Goal: Task Accomplishment & Management: Manage account settings

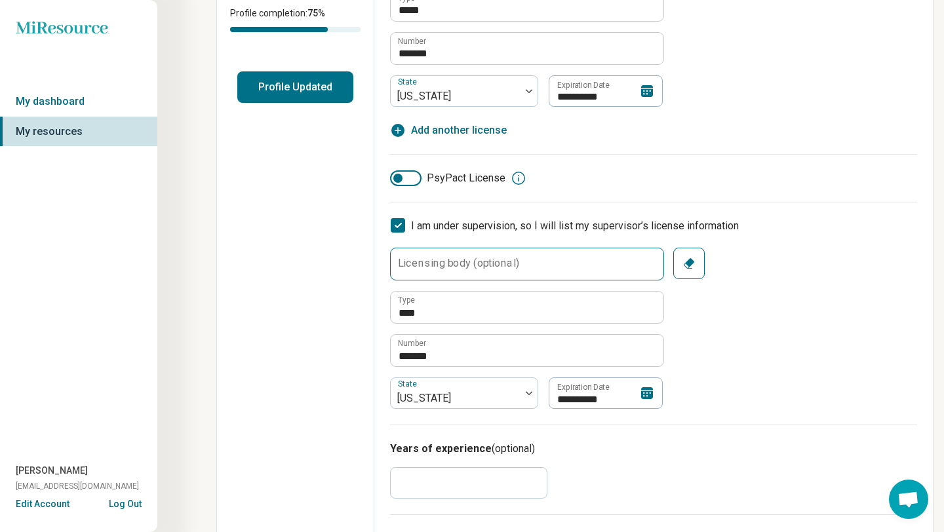
scroll to position [308, 0]
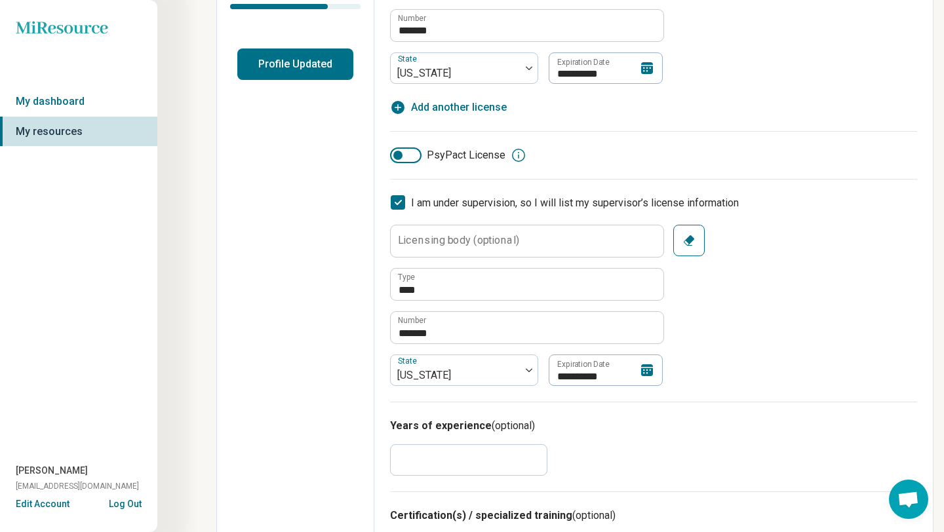
click at [647, 365] on icon at bounding box center [647, 370] width 12 height 12
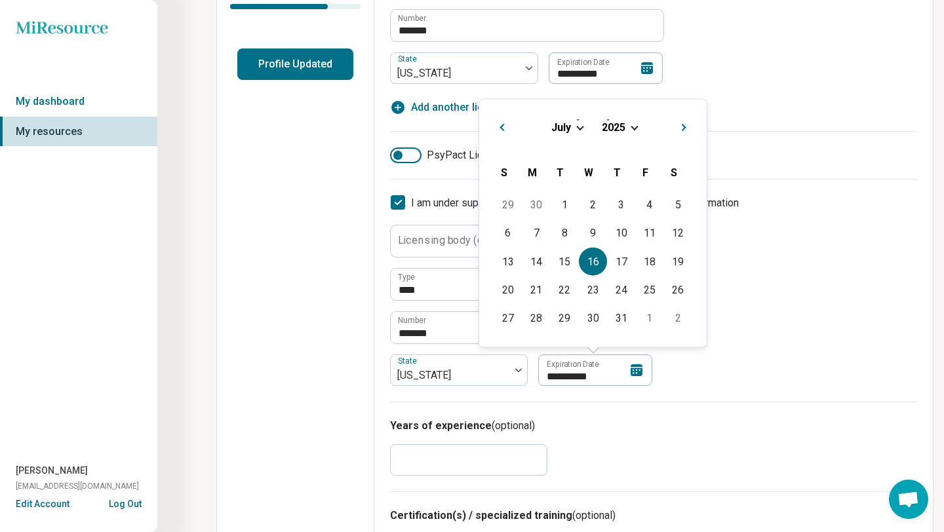
click at [634, 127] on span "Choose Date" at bounding box center [633, 126] width 7 height 7
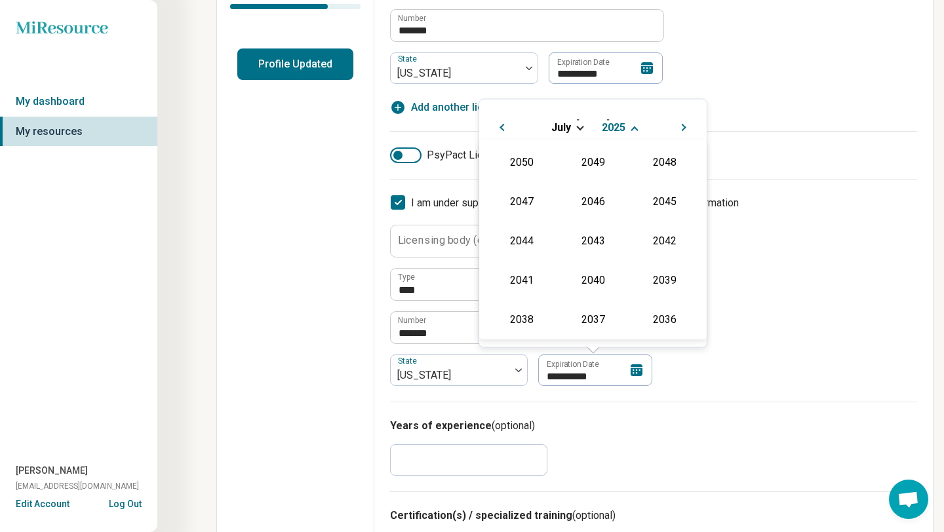
scroll to position [237, 0]
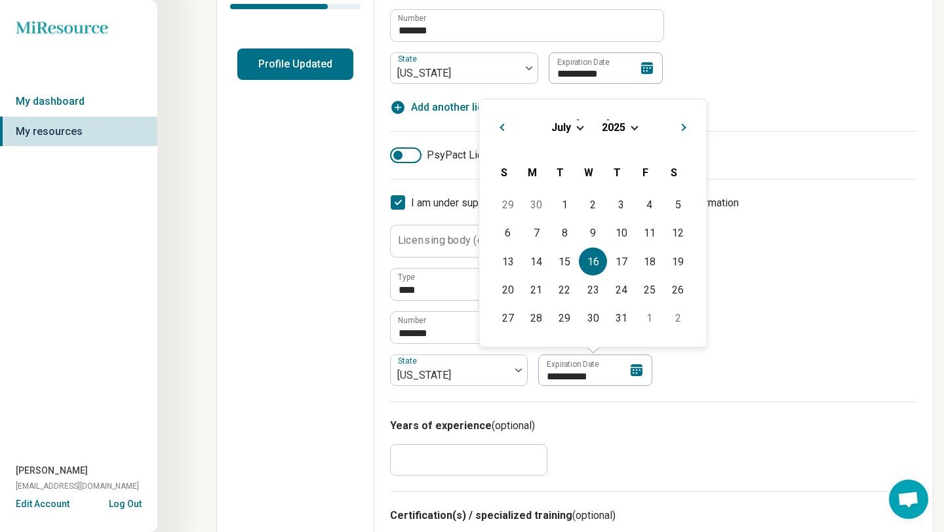
click at [634, 127] on span "Choose Date" at bounding box center [633, 126] width 7 height 7
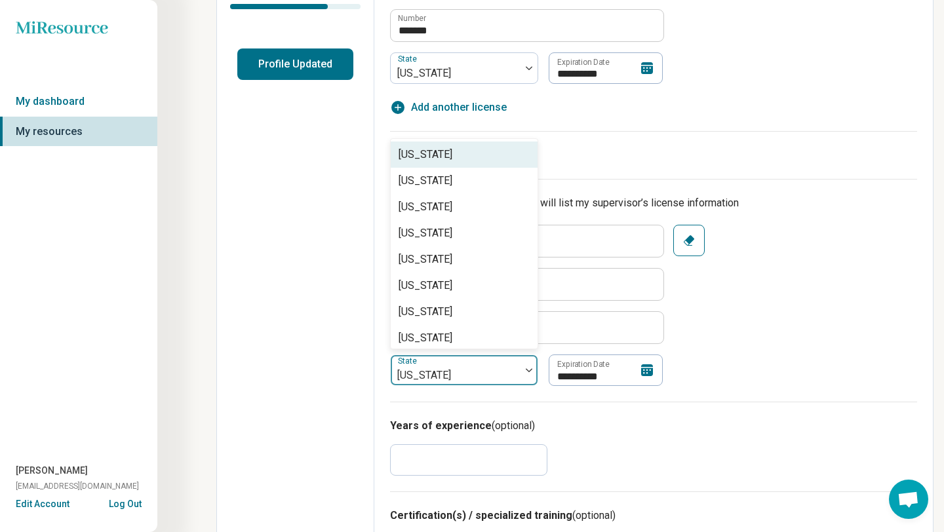
click at [442, 376] on div at bounding box center [455, 375] width 119 height 18
click at [591, 376] on input "**********" at bounding box center [605, 370] width 115 height 31
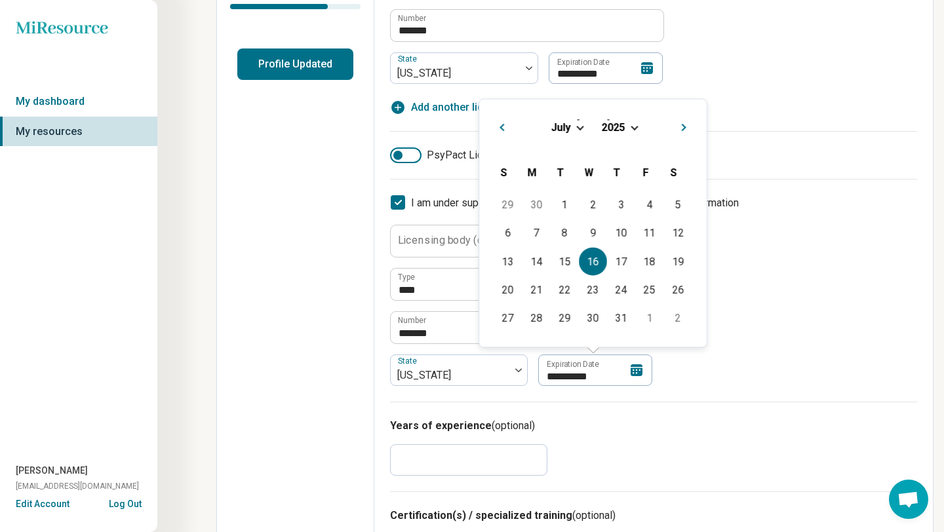
click at [572, 133] on div "[DATE]" at bounding box center [593, 127] width 206 height 14
click at [577, 127] on span "Choose Date" at bounding box center [579, 126] width 7 height 7
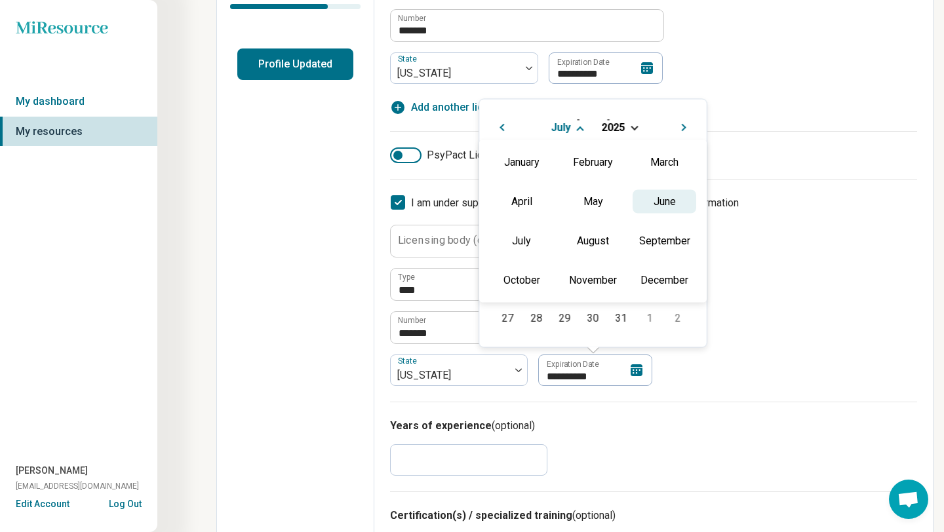
click at [668, 212] on div "June" at bounding box center [664, 201] width 64 height 24
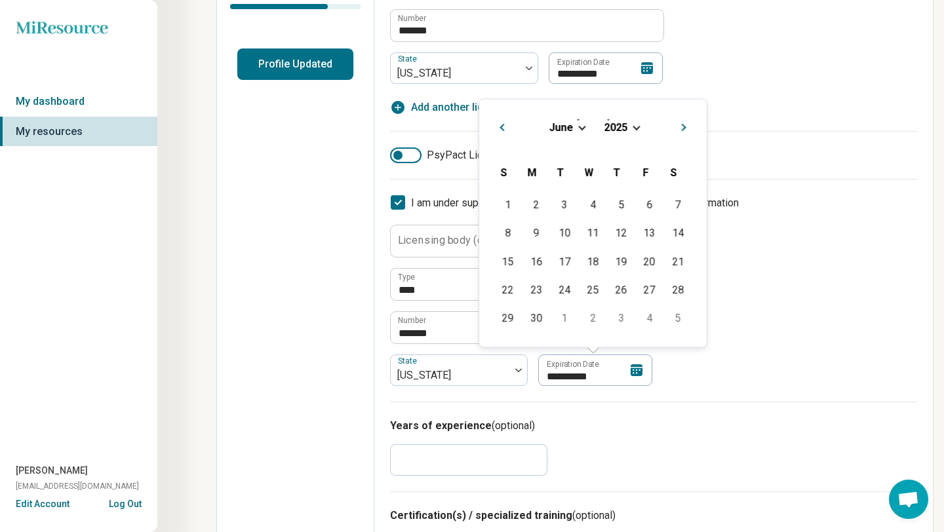
click at [635, 126] on span "Choose Date" at bounding box center [635, 126] width 7 height 7
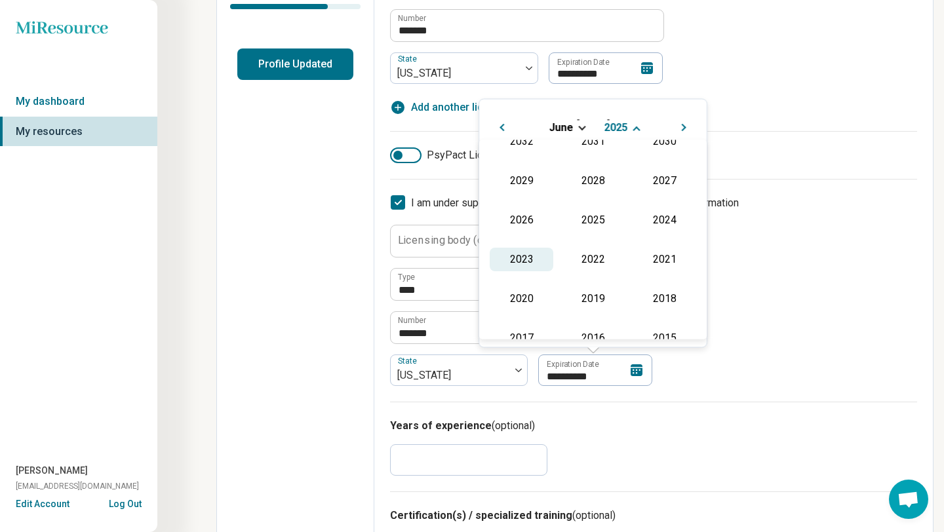
scroll to position [251, 0]
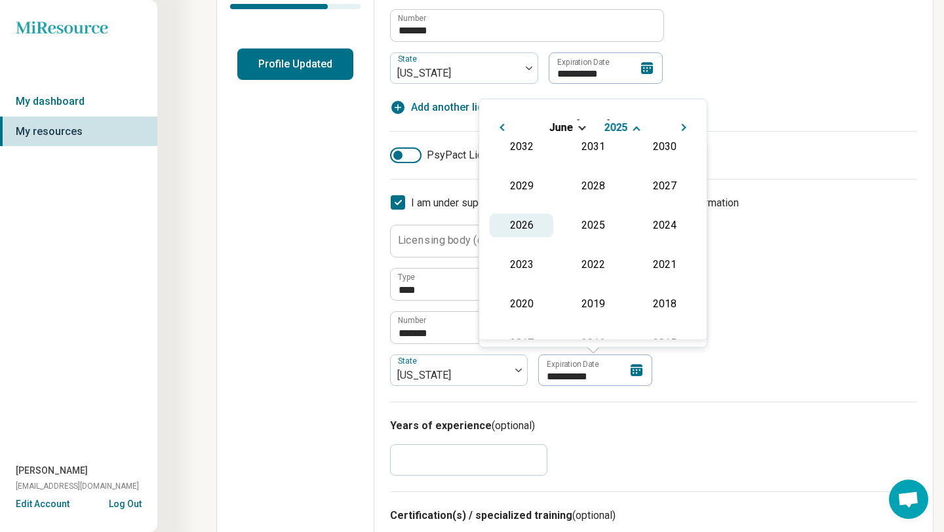
click at [514, 227] on div "2026" at bounding box center [522, 226] width 64 height 24
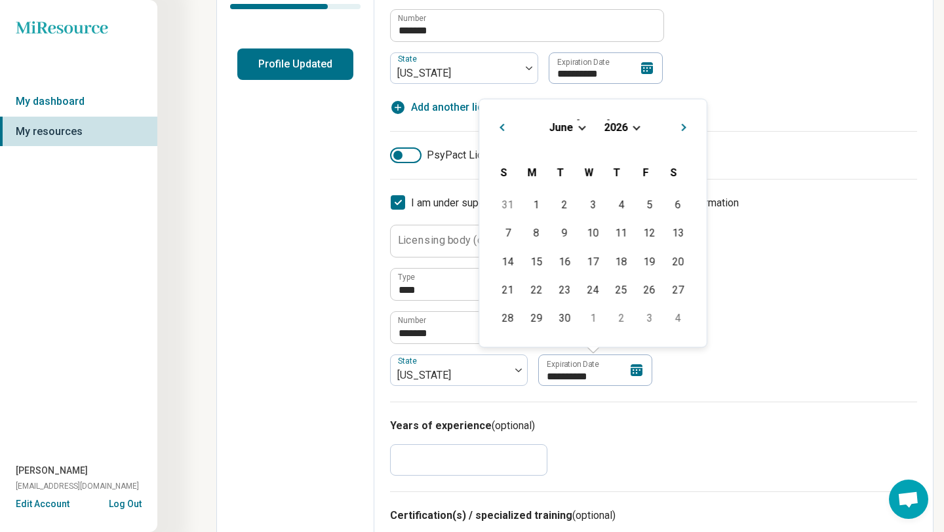
click at [501, 128] on span "Previous Month" at bounding box center [501, 129] width 0 height 16
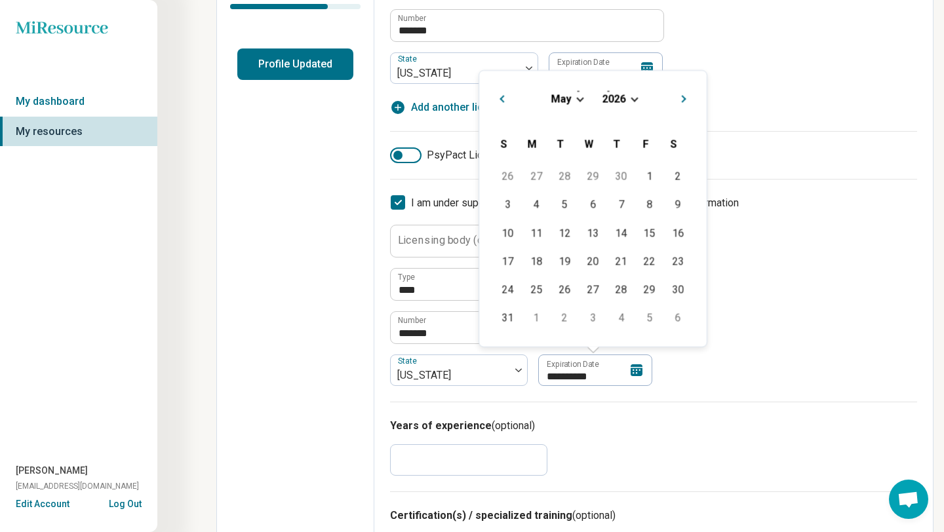
click at [628, 94] on div "[DATE]" at bounding box center [593, 99] width 206 height 14
click at [630, 97] on span "Choose Date" at bounding box center [633, 97] width 7 height 7
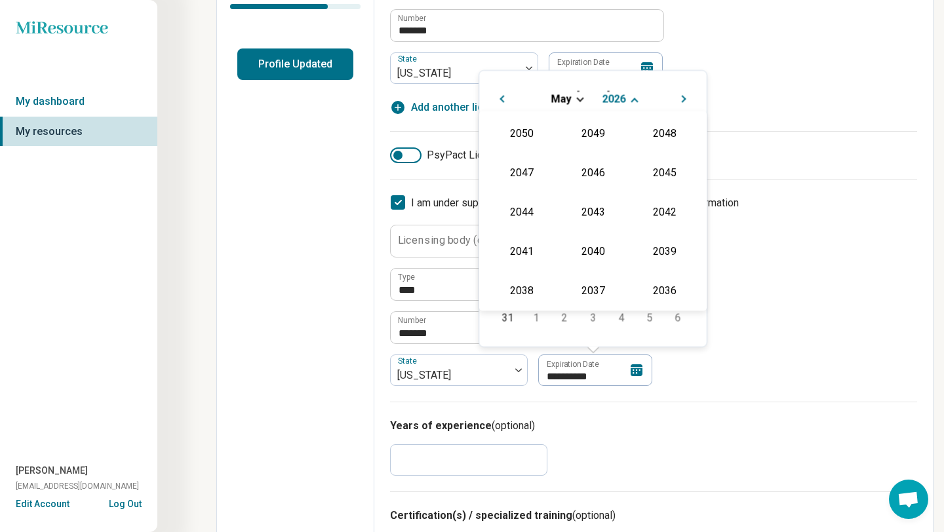
scroll to position [237, 0]
click at [652, 166] on div "2027" at bounding box center [664, 172] width 64 height 24
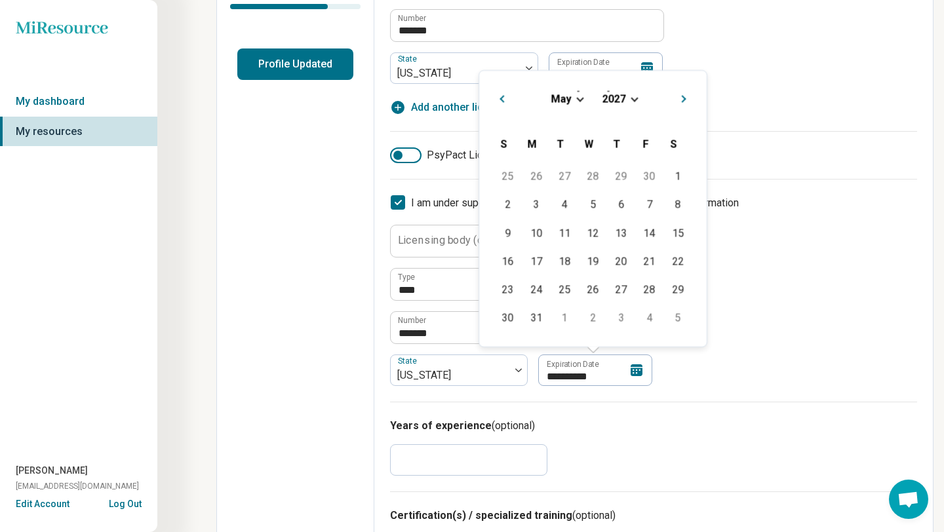
click at [574, 96] on div "[DATE]" at bounding box center [593, 99] width 206 height 14
click at [577, 101] on div "[DATE]" at bounding box center [593, 99] width 206 height 14
click at [579, 96] on span "Choose Date" at bounding box center [579, 97] width 7 height 7
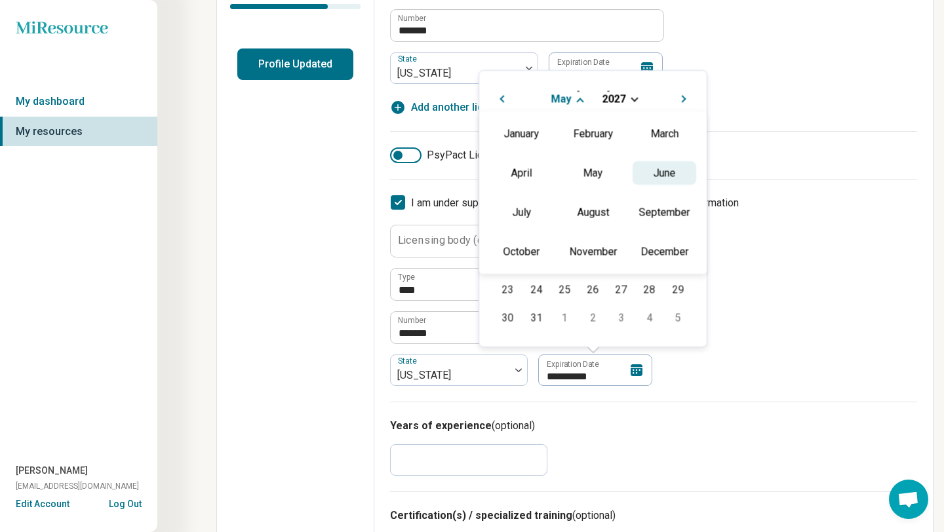
click at [687, 173] on div "June" at bounding box center [664, 173] width 64 height 24
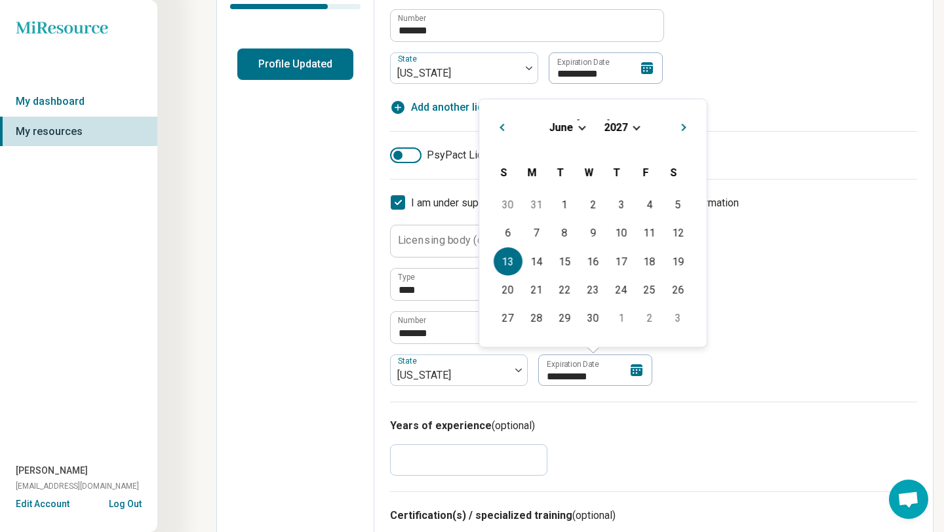
click at [506, 263] on div "13" at bounding box center [507, 261] width 28 height 28
type textarea "*"
type input "**********"
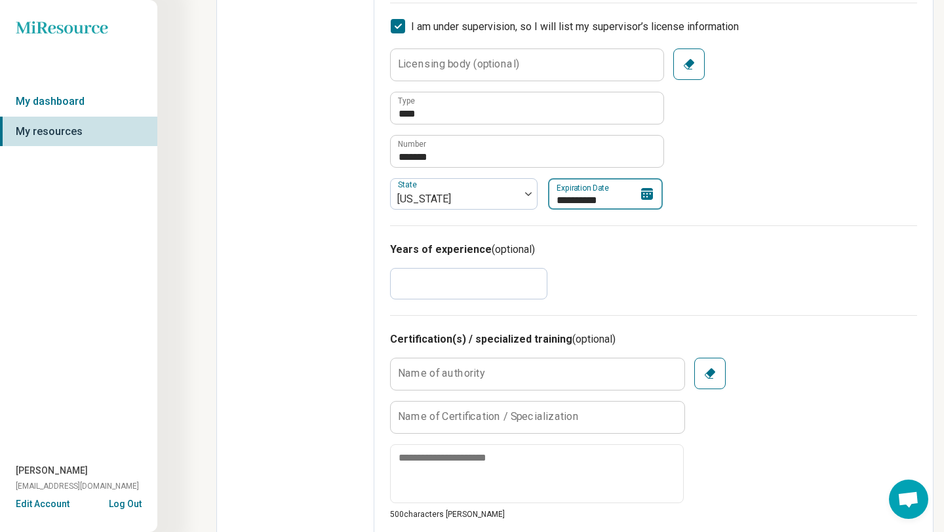
scroll to position [533, 0]
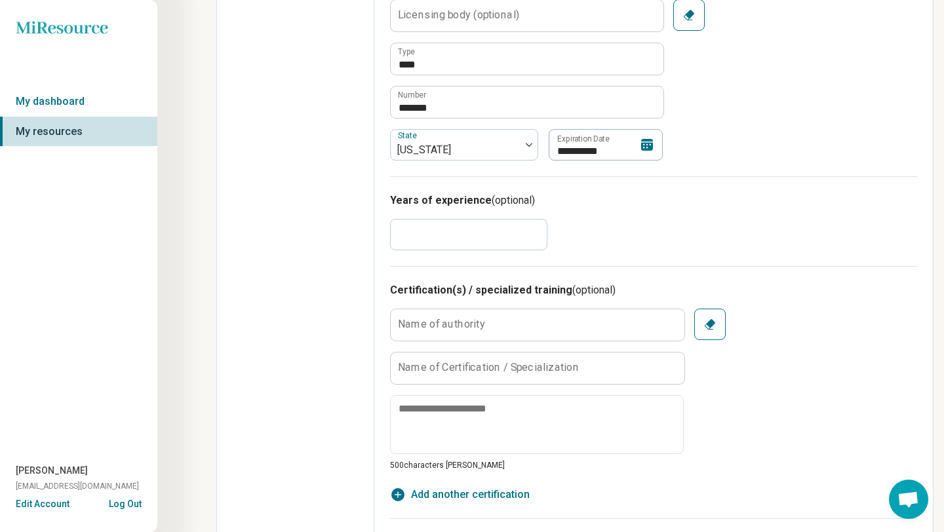
click at [440, 233] on input "*" at bounding box center [468, 234] width 157 height 31
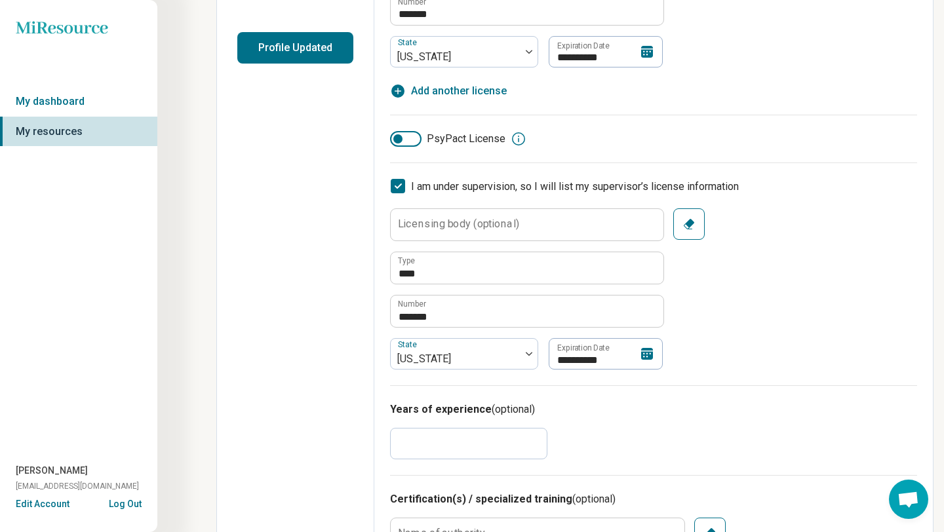
scroll to position [0, 0]
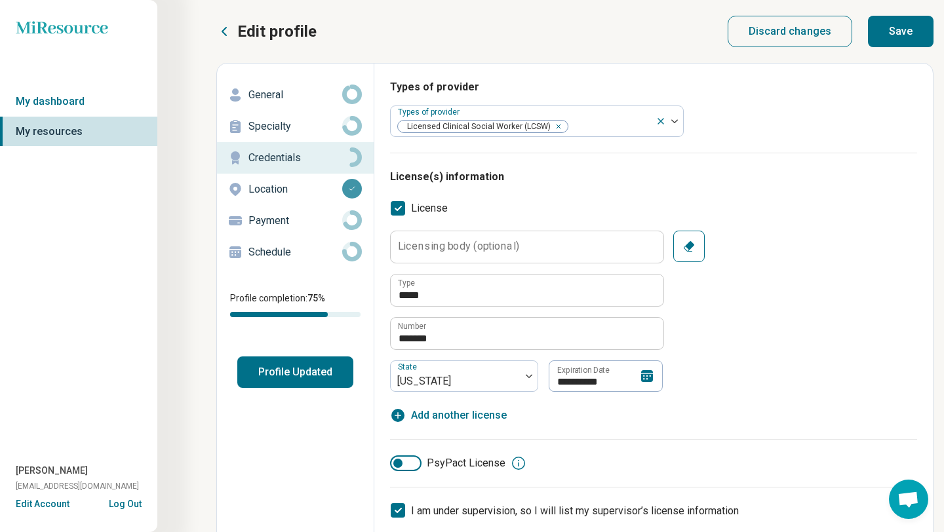
type input "*"
click at [904, 29] on button "Save" at bounding box center [901, 31] width 66 height 31
type textarea "*"
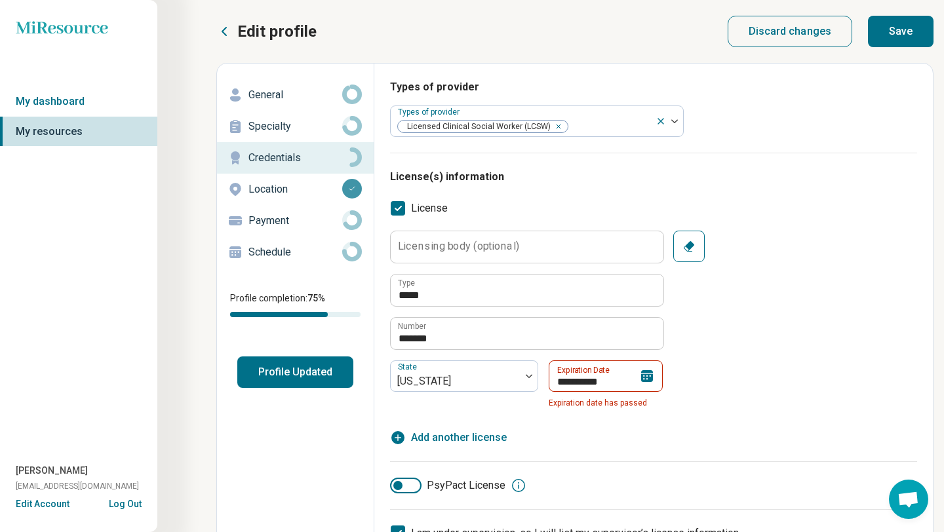
click at [652, 374] on icon at bounding box center [647, 376] width 12 height 12
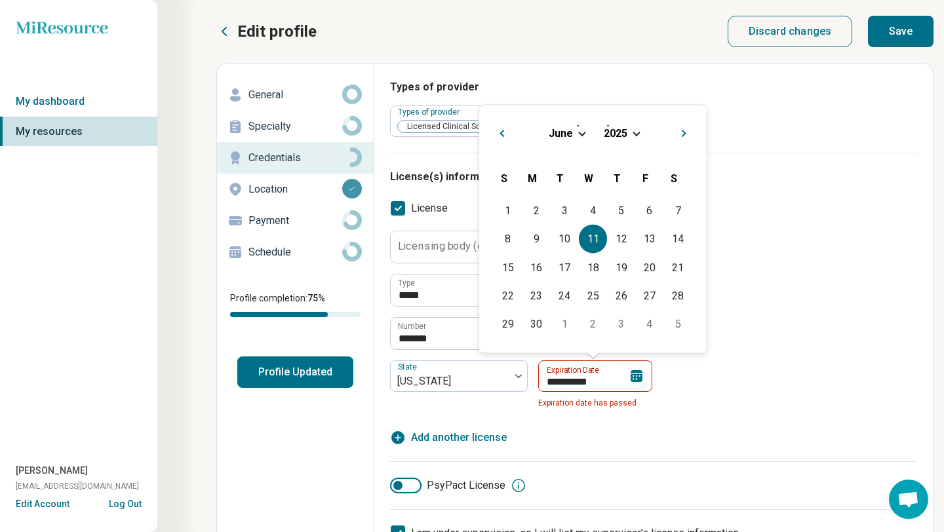
click at [638, 132] on span "Choose Date" at bounding box center [635, 131] width 7 height 7
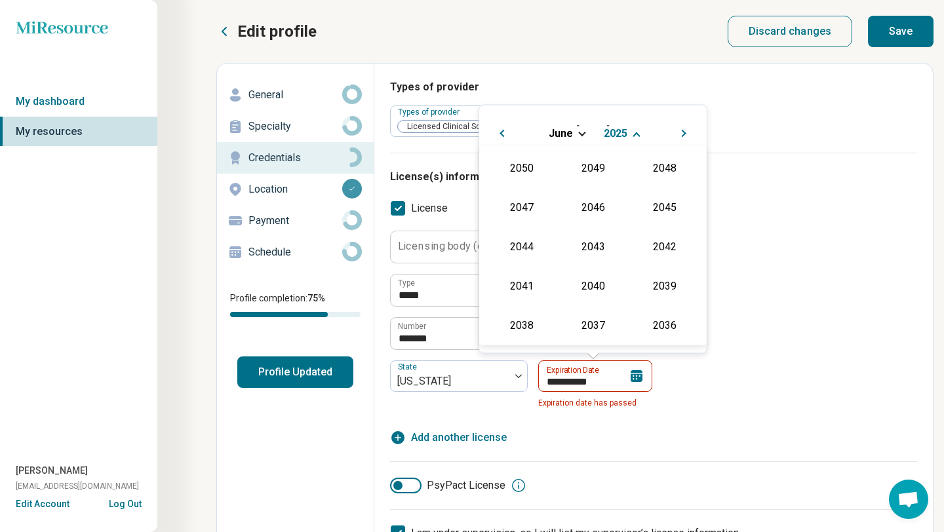
scroll to position [237, 0]
click at [666, 205] on div "2027" at bounding box center [664, 206] width 64 height 24
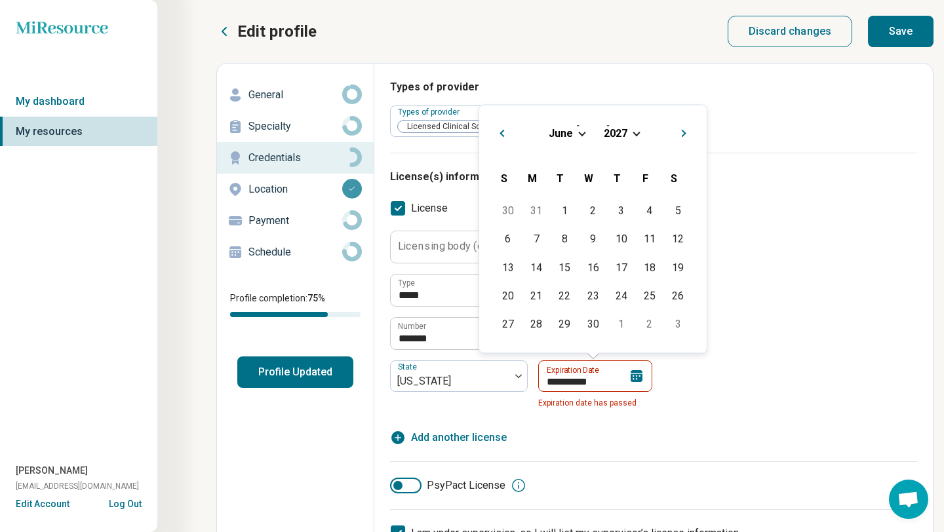
click at [694, 369] on div "**********" at bounding box center [653, 322] width 527 height 183
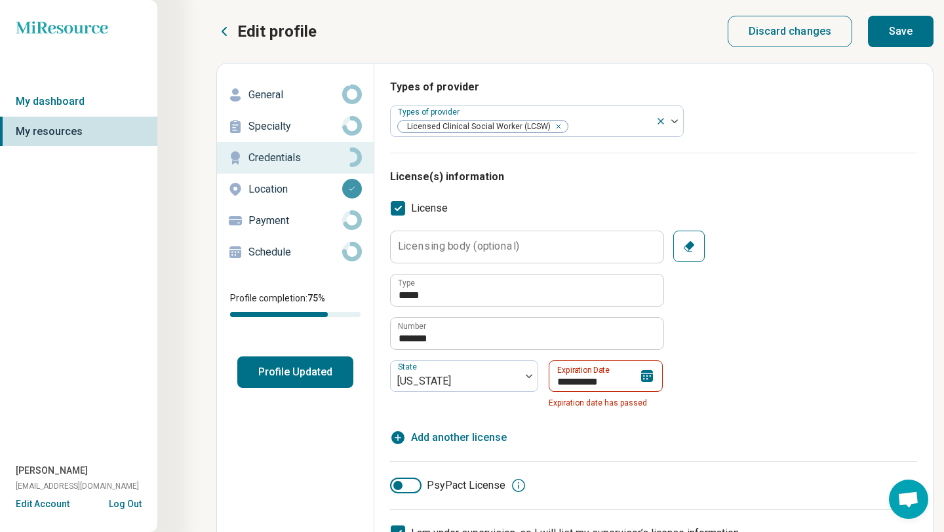
click at [646, 368] on icon at bounding box center [647, 376] width 16 height 16
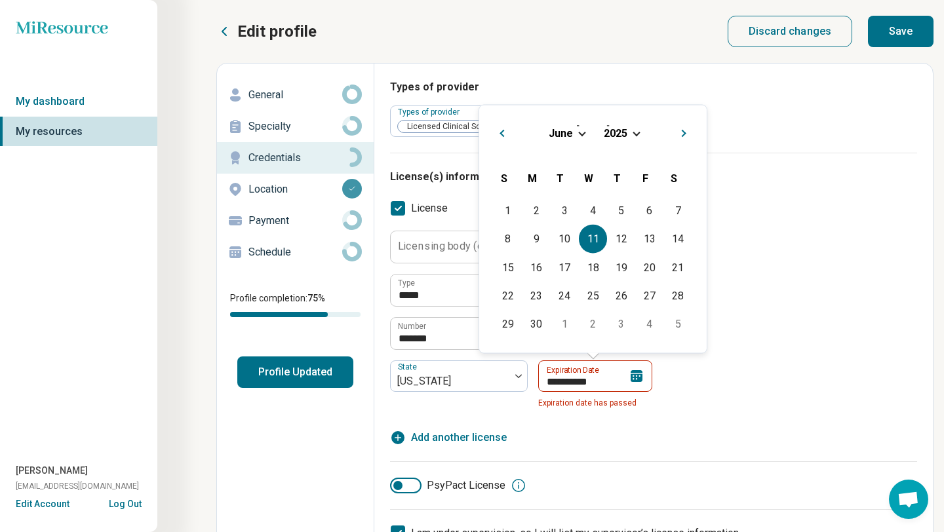
click at [630, 134] on div "[DATE]" at bounding box center [593, 133] width 206 height 14
click at [632, 133] on div "[DATE]" at bounding box center [593, 133] width 206 height 14
click at [639, 132] on span "Choose Date" at bounding box center [635, 131] width 7 height 7
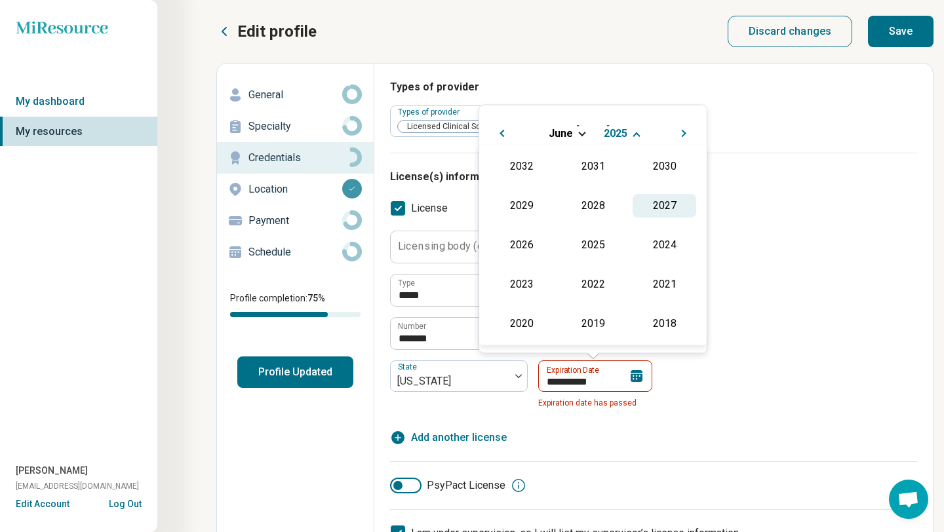
click at [676, 206] on div "2027" at bounding box center [664, 206] width 64 height 24
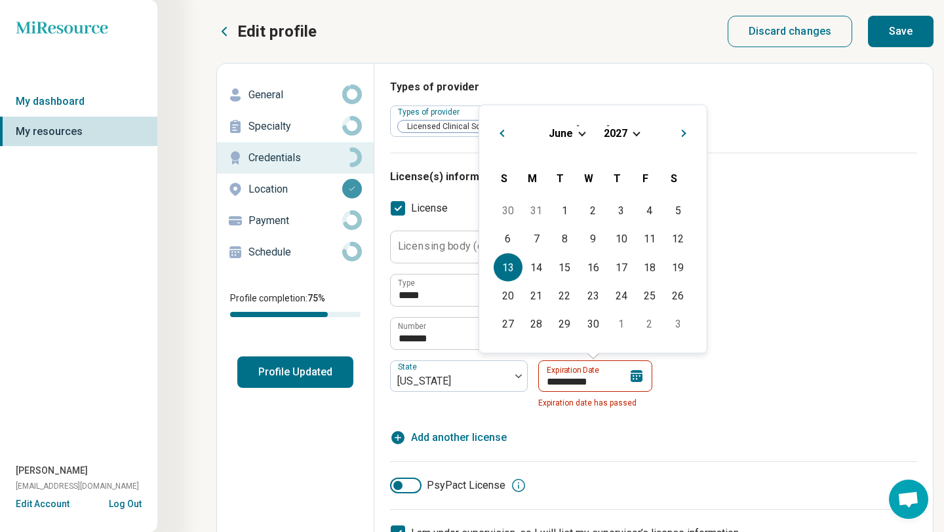
click at [511, 274] on div "13" at bounding box center [507, 267] width 28 height 28
type input "**********"
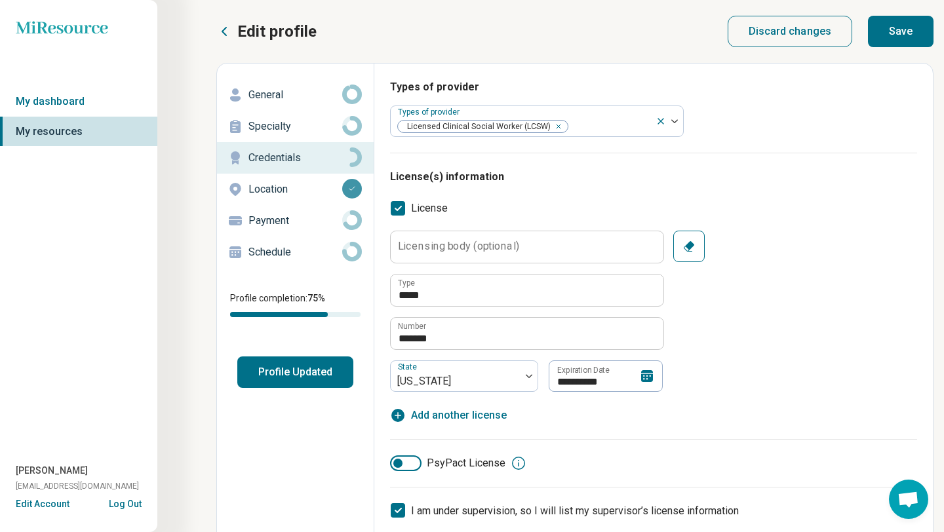
click at [910, 16] on button "Save" at bounding box center [901, 31] width 66 height 31
type textarea "*"
click at [94, 96] on link "My dashboard" at bounding box center [78, 102] width 157 height 30
